Goal: Task Accomplishment & Management: Manage account settings

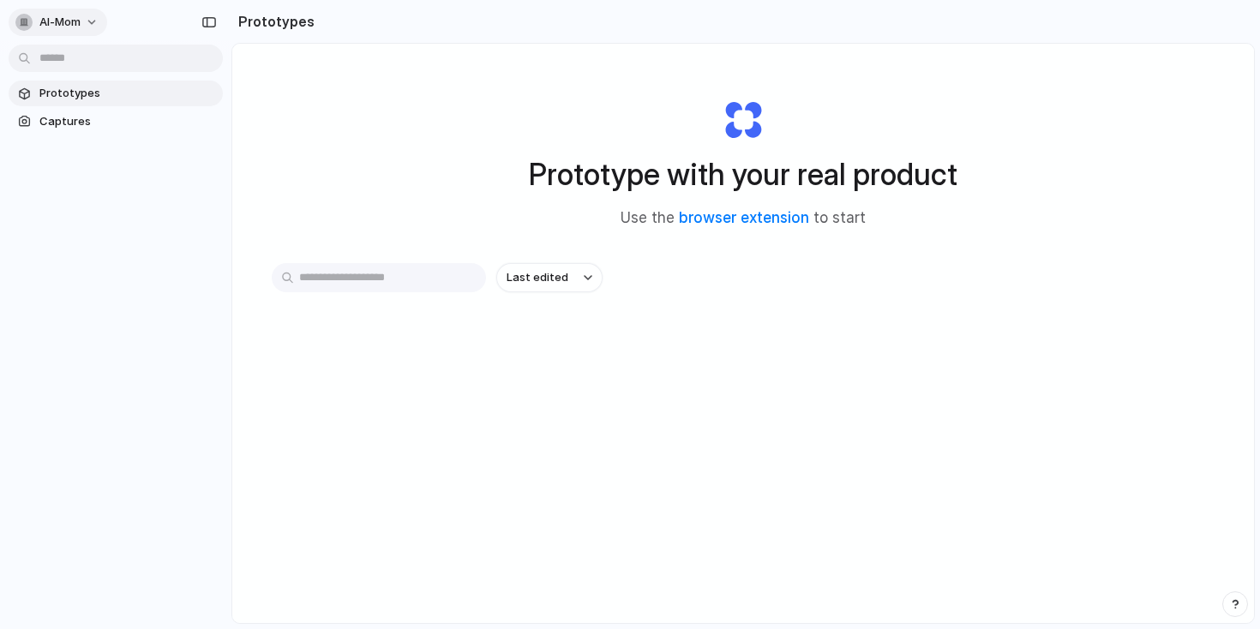
click at [87, 30] on button "al-mom" at bounding box center [58, 22] width 99 height 27
click at [86, 58] on li "Settings" at bounding box center [83, 60] width 142 height 27
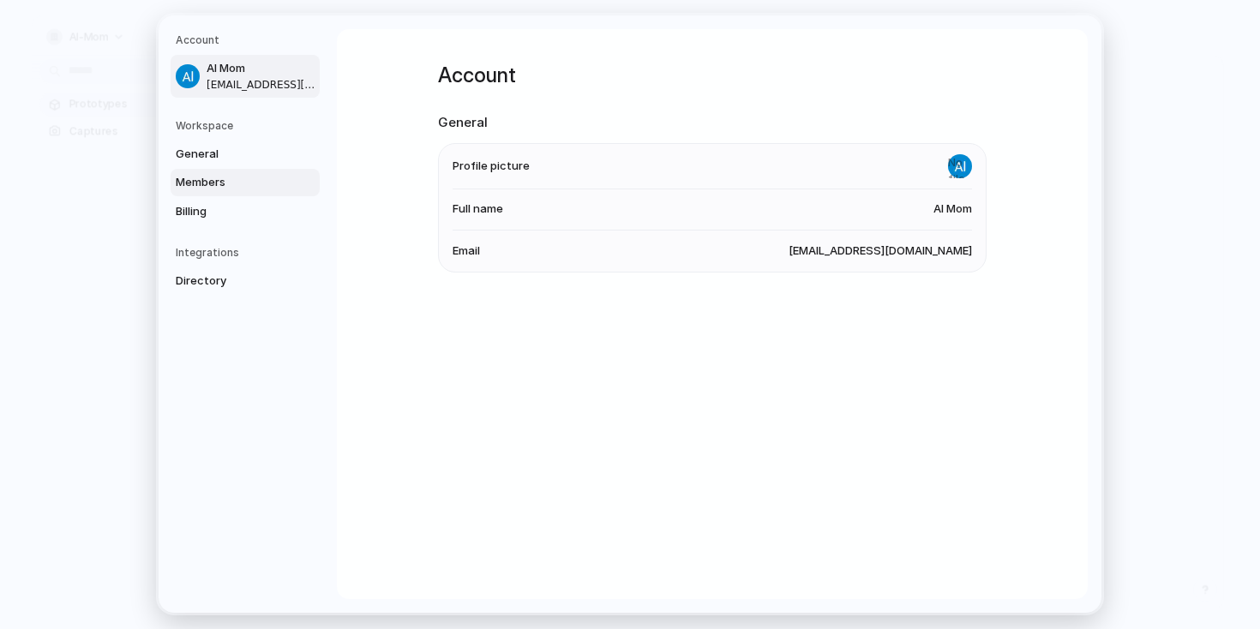
click at [253, 190] on span "Members" at bounding box center [231, 182] width 110 height 17
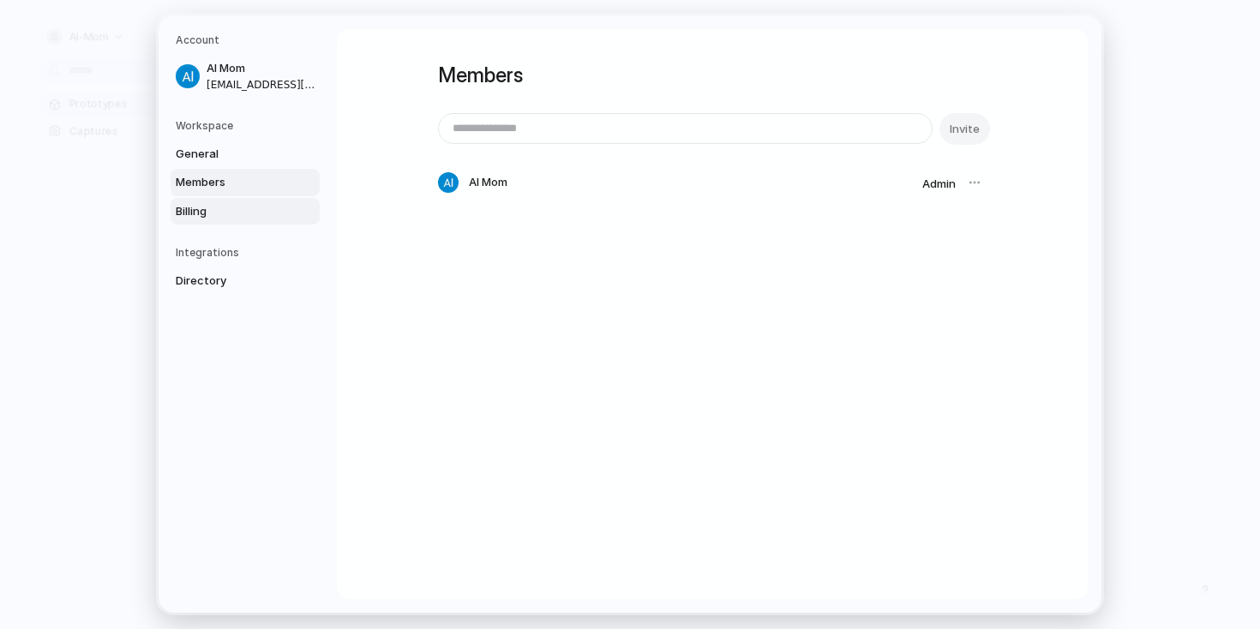
click at [249, 211] on span "Billing" at bounding box center [231, 211] width 110 height 17
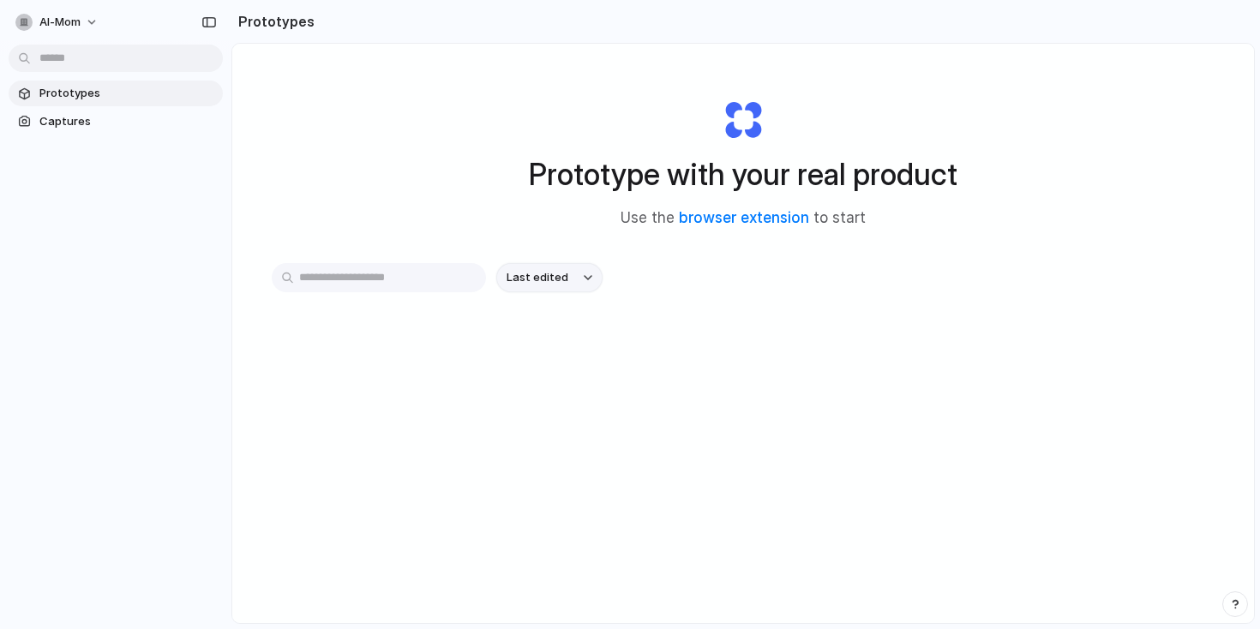
click at [542, 290] on button "Last edited" at bounding box center [549, 277] width 106 height 29
click at [542, 290] on div "Last edited Last created Alphabetical" at bounding box center [630, 314] width 1260 height 629
click at [755, 217] on link "browser extension" at bounding box center [744, 217] width 130 height 17
click at [118, 117] on span "Captures" at bounding box center [127, 121] width 177 height 17
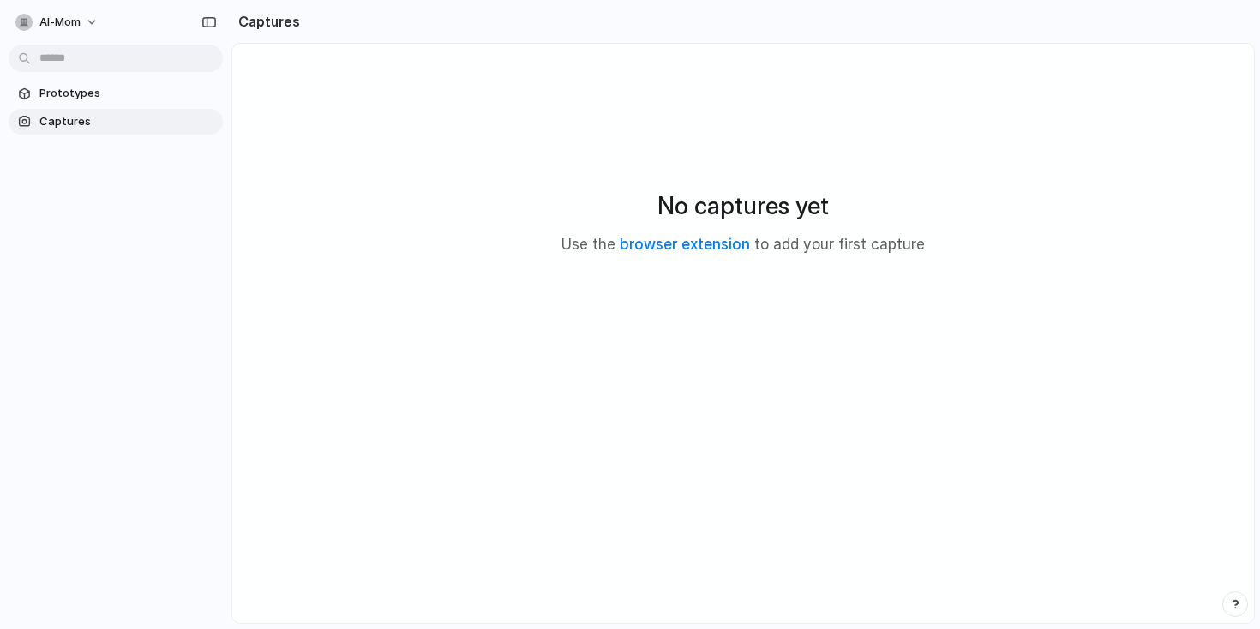
click at [120, 107] on section "Prototypes Captures" at bounding box center [115, 105] width 231 height 57
click at [114, 87] on span "Prototypes" at bounding box center [127, 93] width 177 height 17
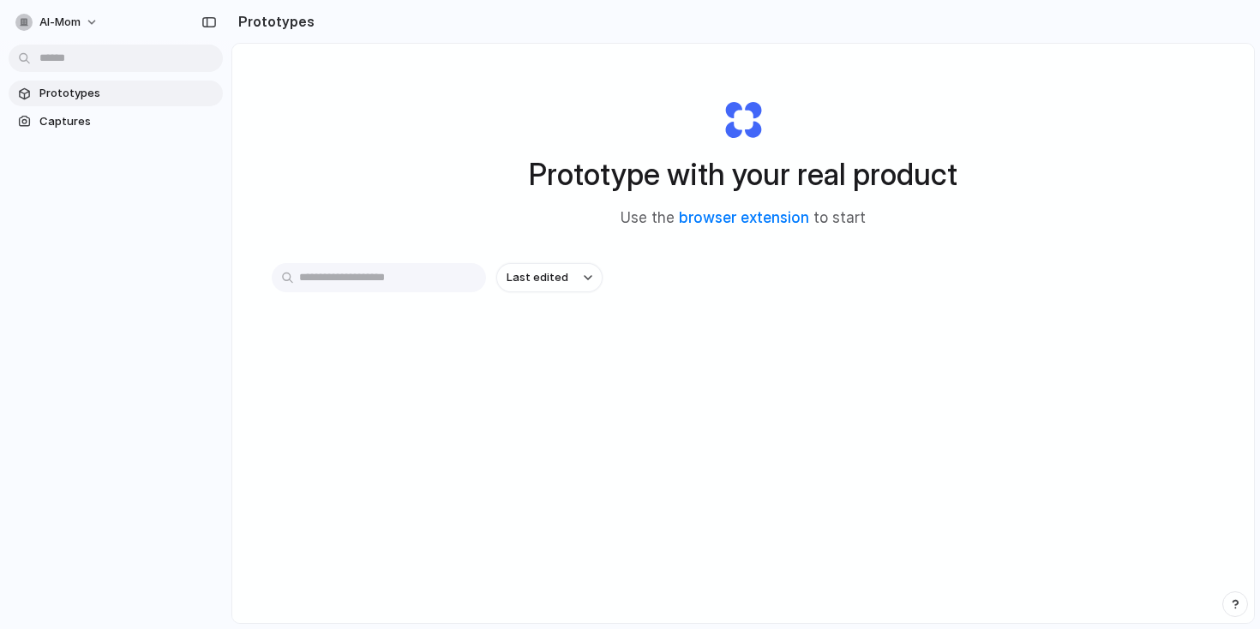
click at [365, 280] on input "text" at bounding box center [379, 277] width 214 height 29
click at [386, 363] on div "Last edited" at bounding box center [743, 338] width 943 height 151
click at [97, 125] on span "Captures" at bounding box center [127, 121] width 177 height 17
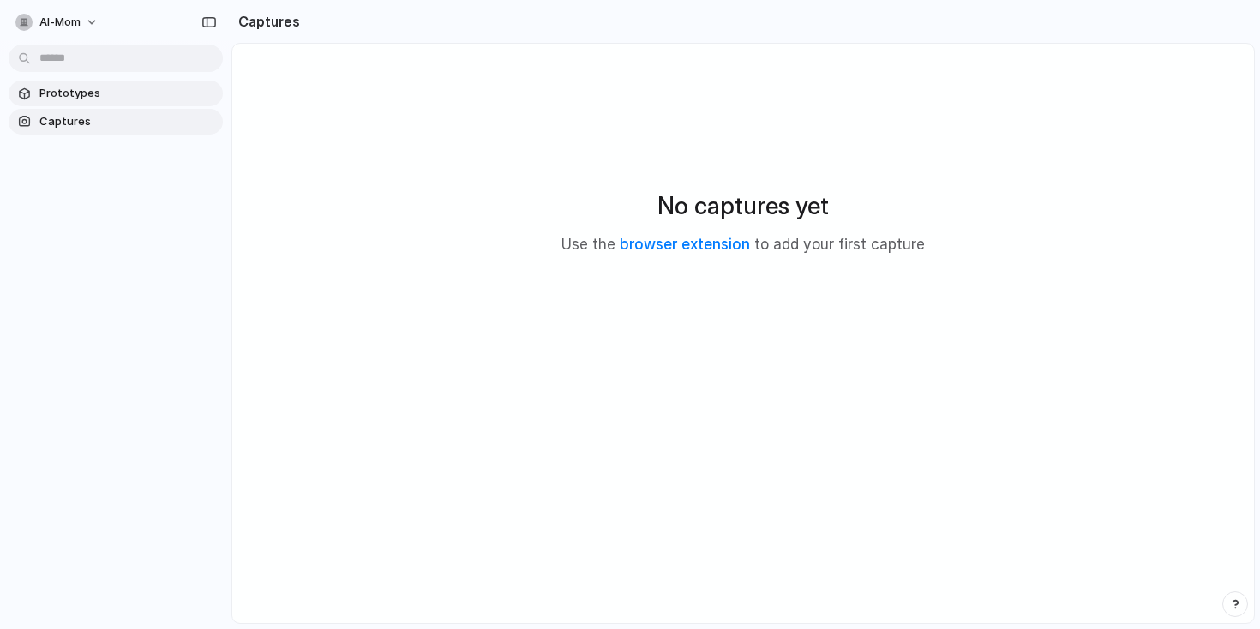
click at [105, 81] on link "Prototypes" at bounding box center [116, 94] width 214 height 26
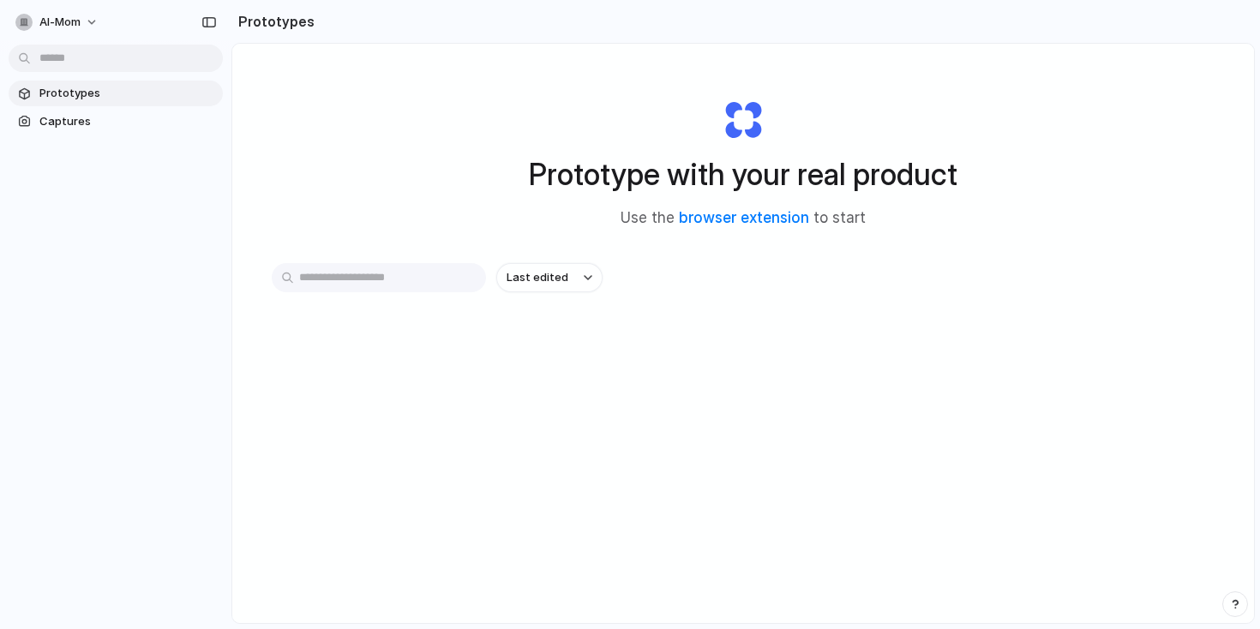
click at [630, 315] on div at bounding box center [630, 315] width 0 height 0
